Goal: Task Accomplishment & Management: Manage account settings

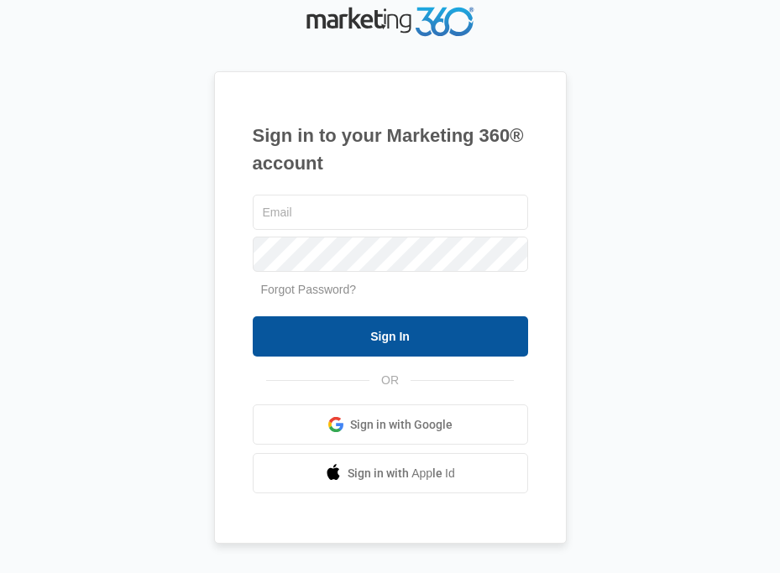
type input "[EMAIL_ADDRESS][DOMAIN_NAME]"
click at [402, 327] on input "Sign In" at bounding box center [390, 337] width 275 height 40
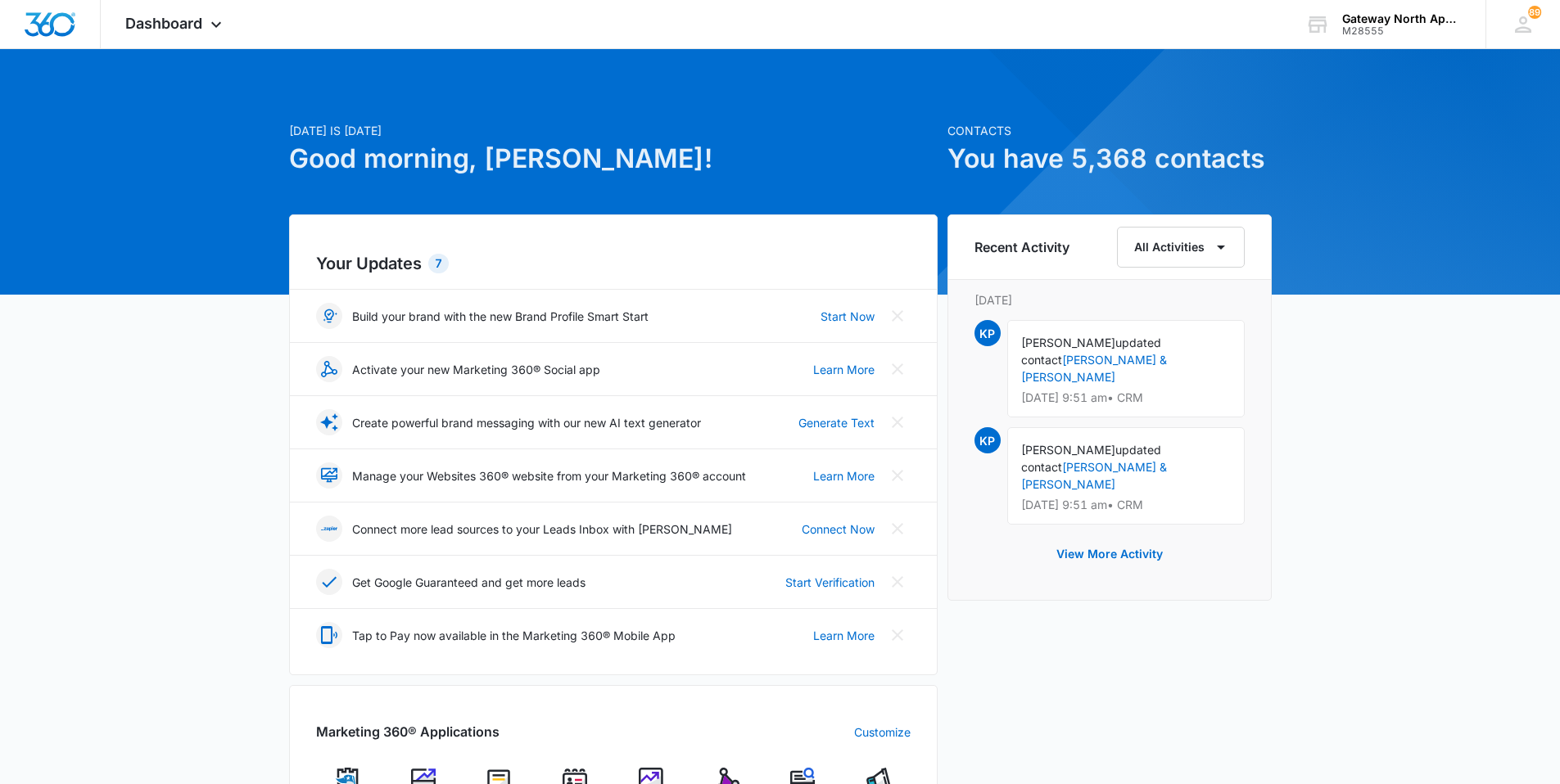
scroll to position [246, 0]
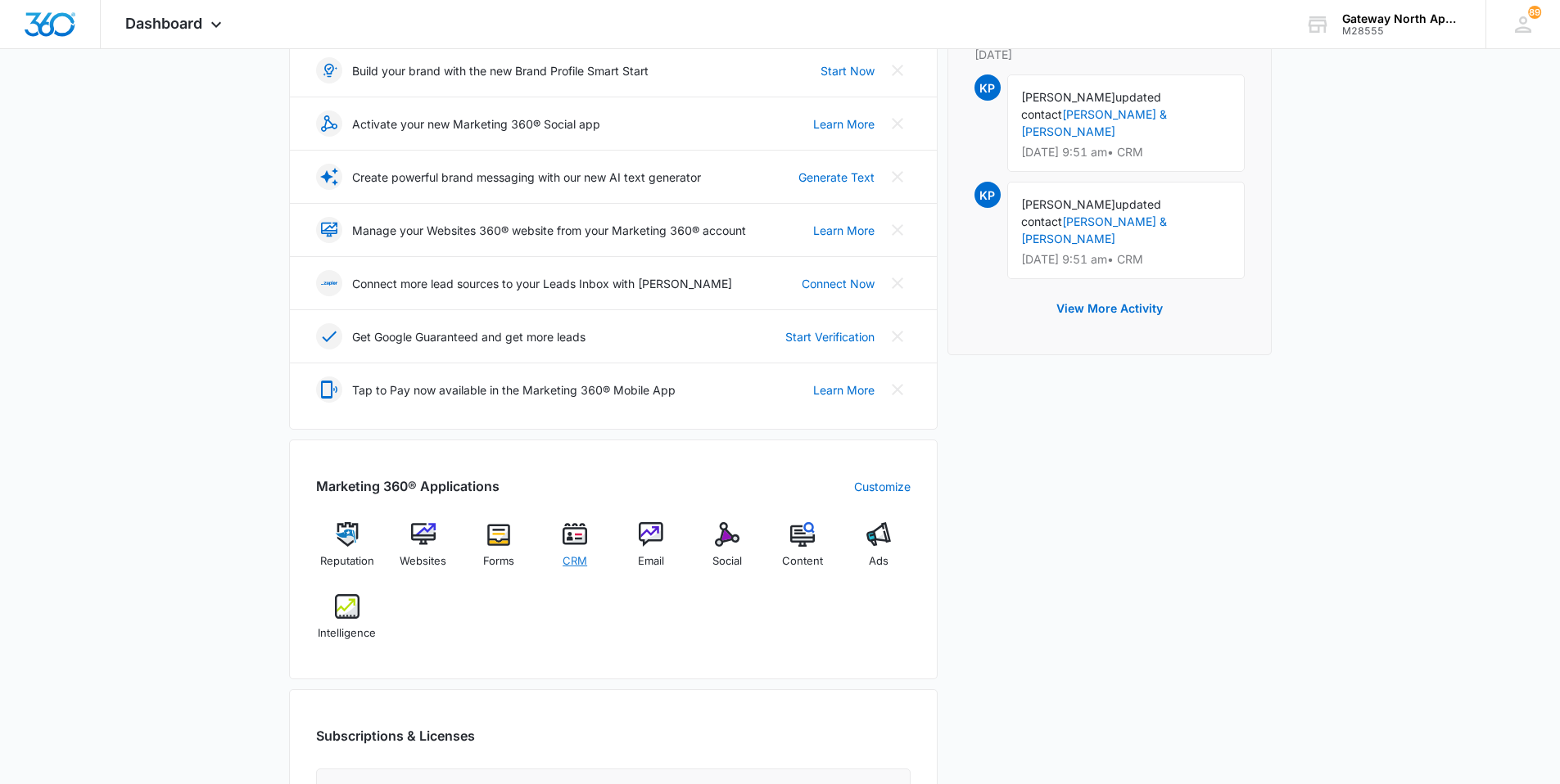
click at [575, 526] on img at bounding box center [575, 534] width 24 height 24
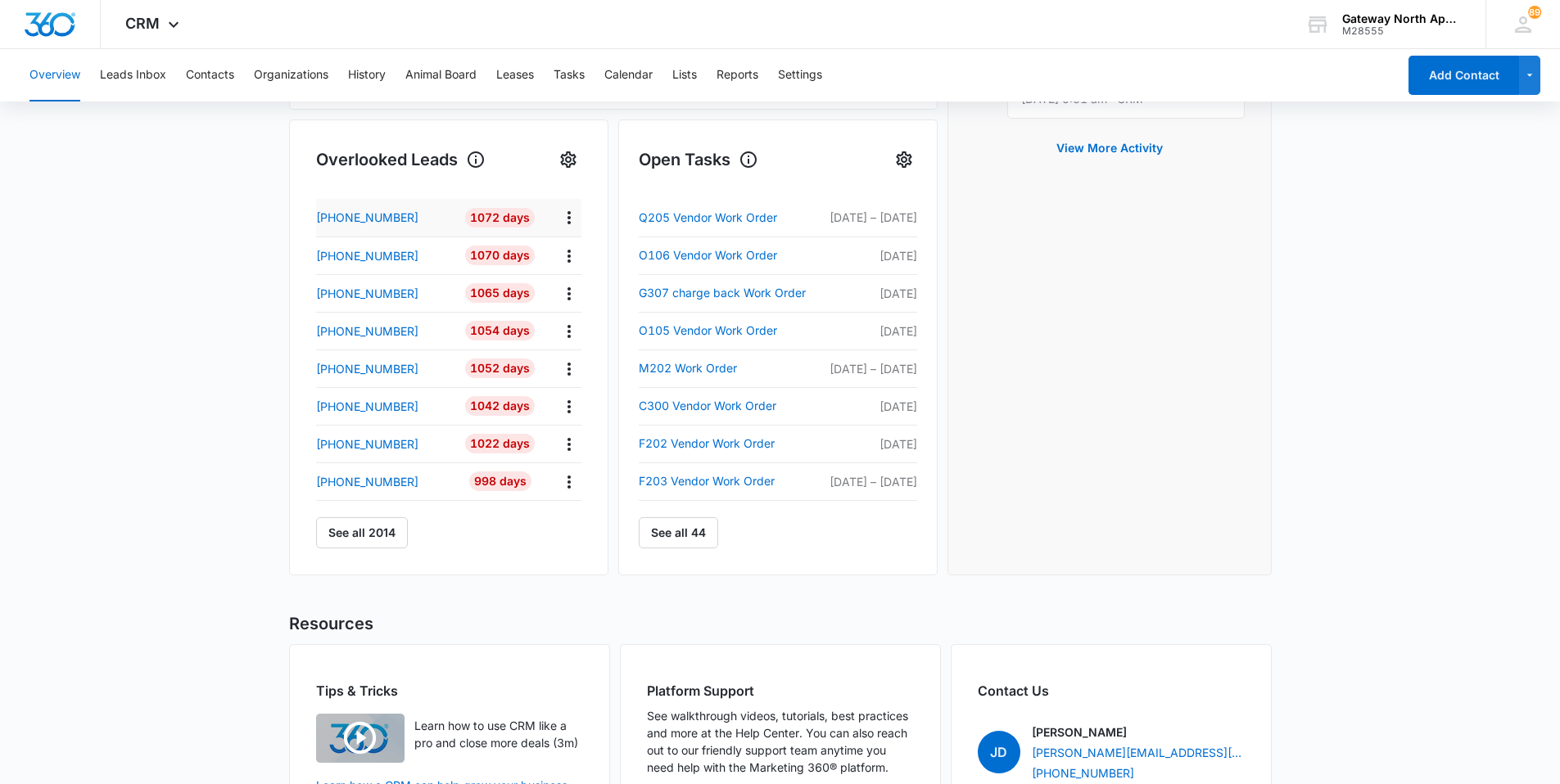
scroll to position [463, 0]
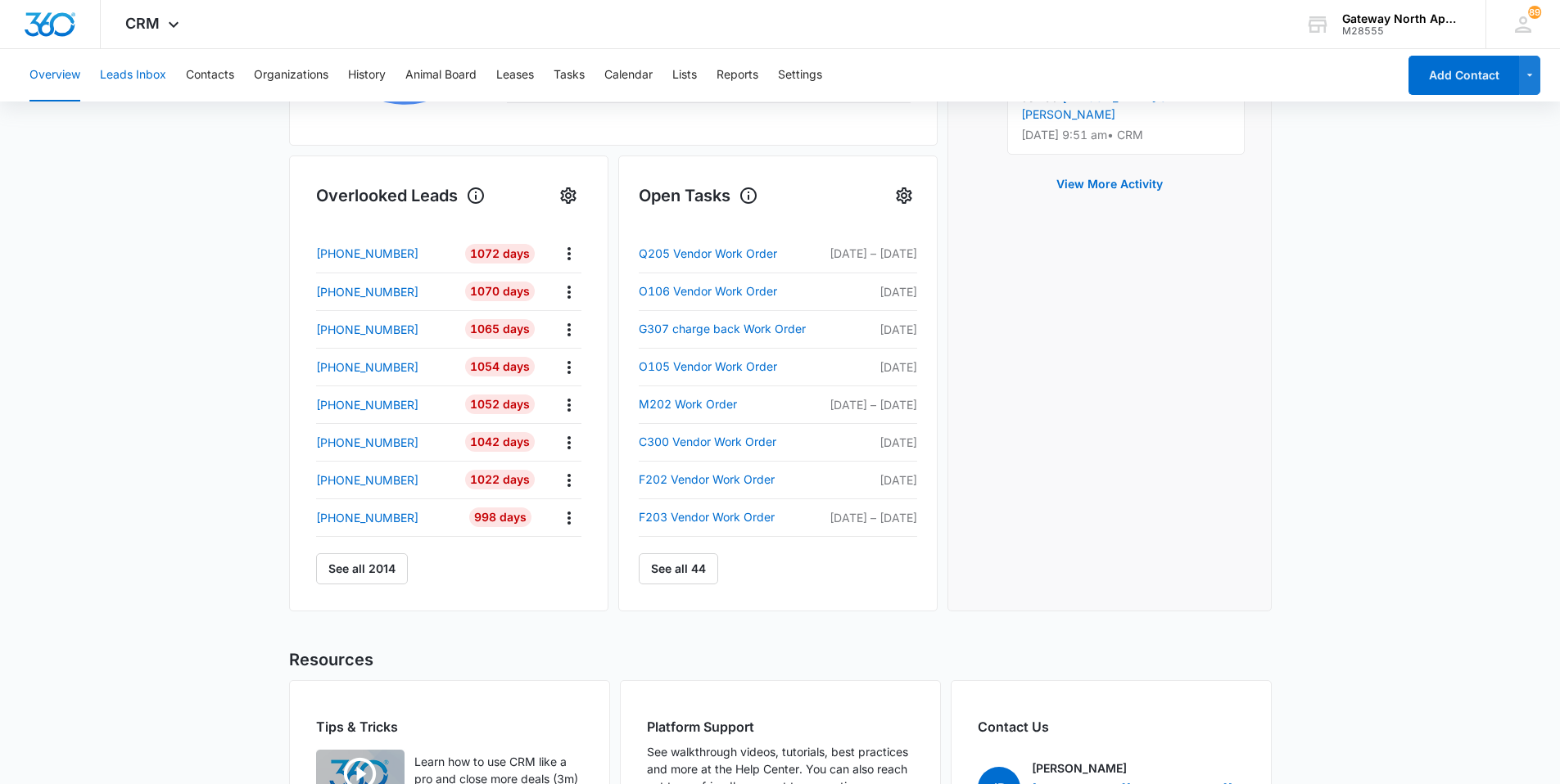
click at [145, 77] on button "Leads Inbox" at bounding box center [133, 75] width 66 height 53
